Goal: Navigation & Orientation: Understand site structure

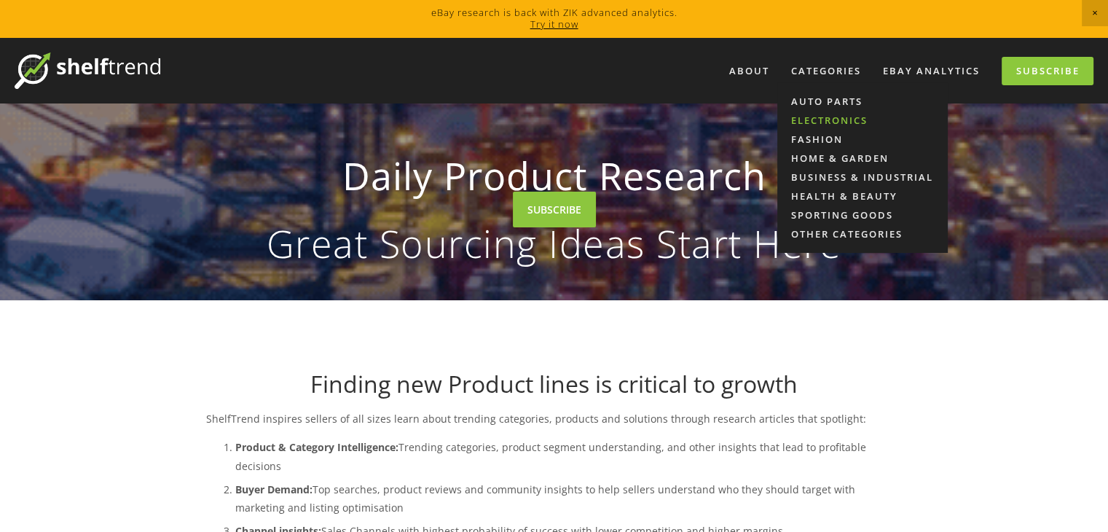
click at [826, 117] on link "Electronics" at bounding box center [862, 120] width 170 height 19
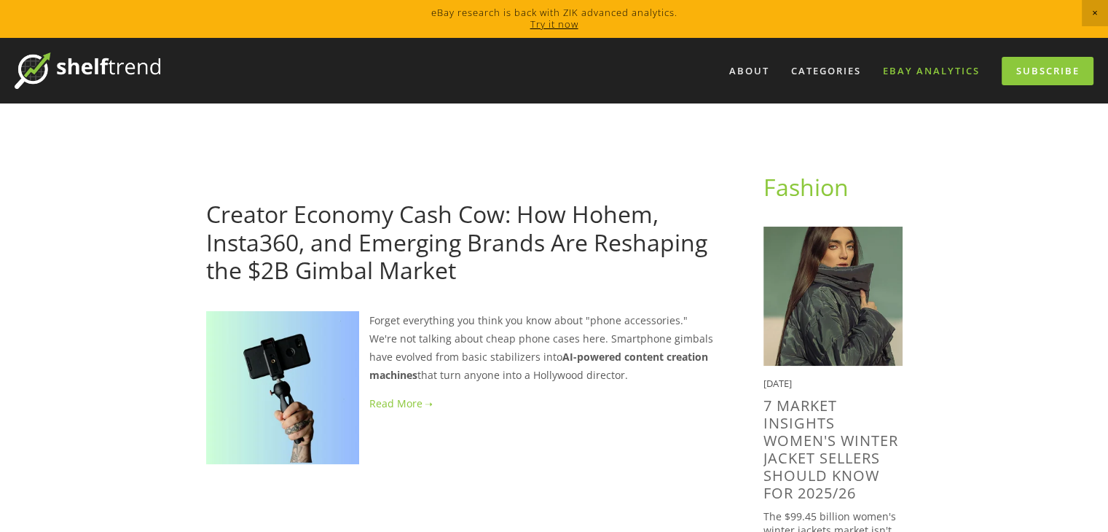
click at [929, 63] on link "eBay Analytics" at bounding box center [931, 71] width 116 height 24
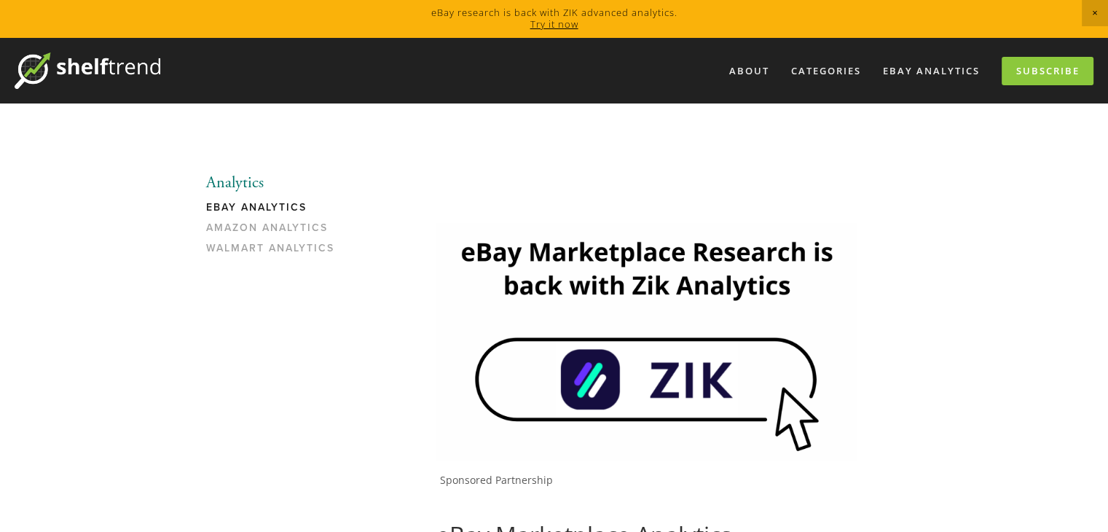
click at [642, 205] on div at bounding box center [646, 191] width 535 height 37
click at [1014, 63] on link "Subscribe" at bounding box center [1047, 71] width 92 height 28
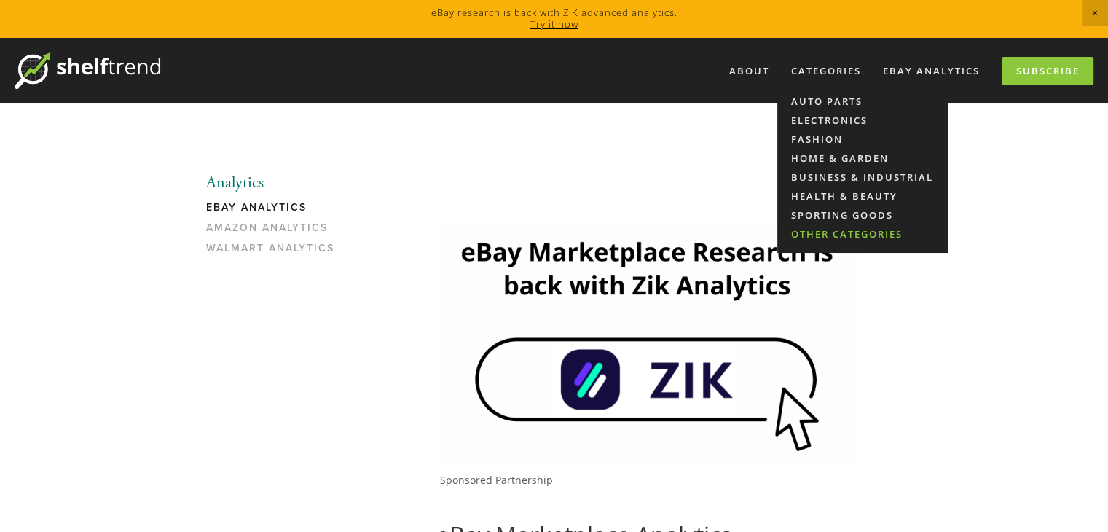
click at [839, 234] on link "Other Categories" at bounding box center [862, 233] width 170 height 19
